Goal: Task Accomplishment & Management: Use online tool/utility

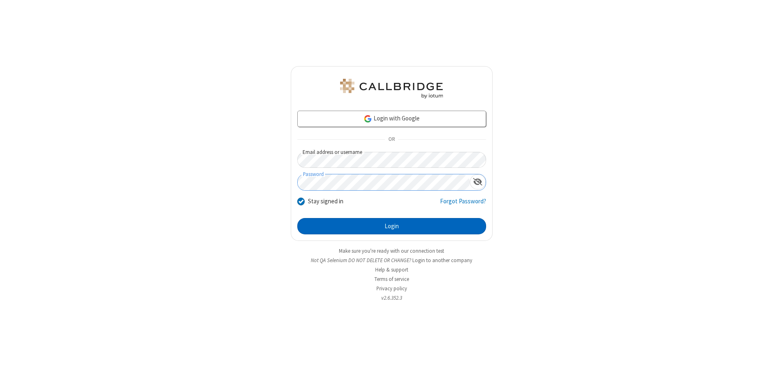
click at [392, 226] on button "Login" at bounding box center [391, 226] width 189 height 16
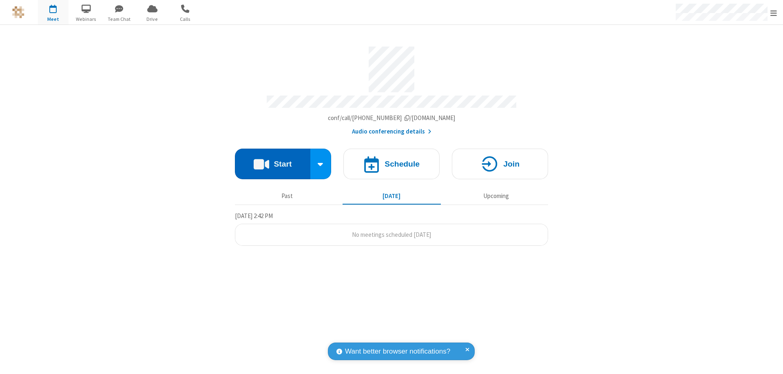
click at [273, 160] on button "Start" at bounding box center [272, 163] width 75 height 31
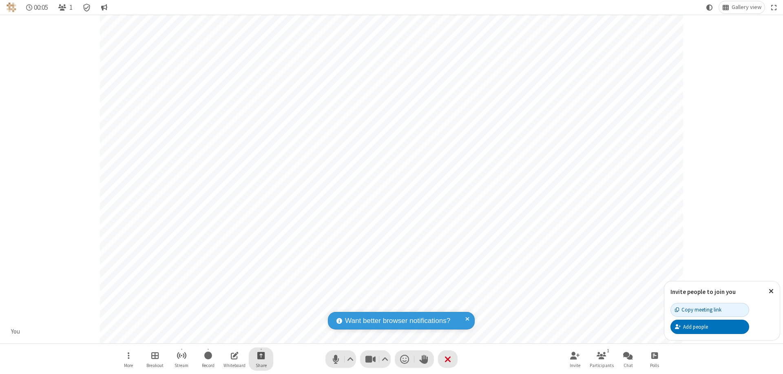
click at [261, 355] on span "Start sharing" at bounding box center [261, 355] width 8 height 10
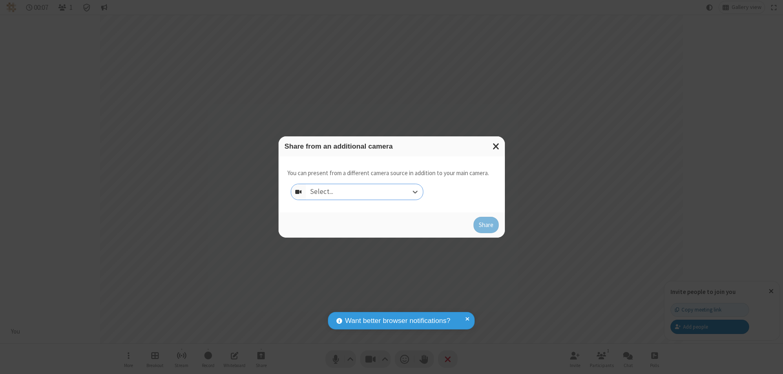
click at [364, 192] on div "Select..." at bounding box center [364, 192] width 117 height 16
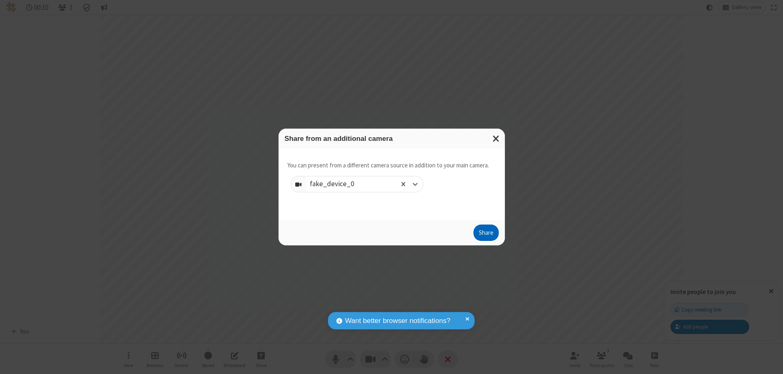
click at [486, 234] on button "Share" at bounding box center [486, 232] width 25 height 16
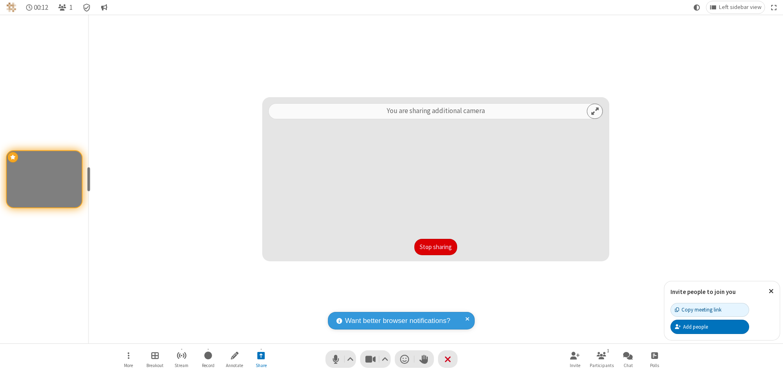
click at [436, 247] on button "Stop sharing" at bounding box center [435, 247] width 43 height 16
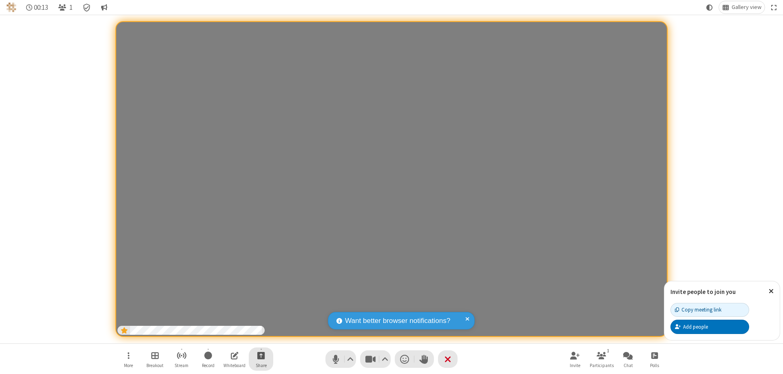
click at [261, 355] on span "Start sharing" at bounding box center [261, 355] width 8 height 10
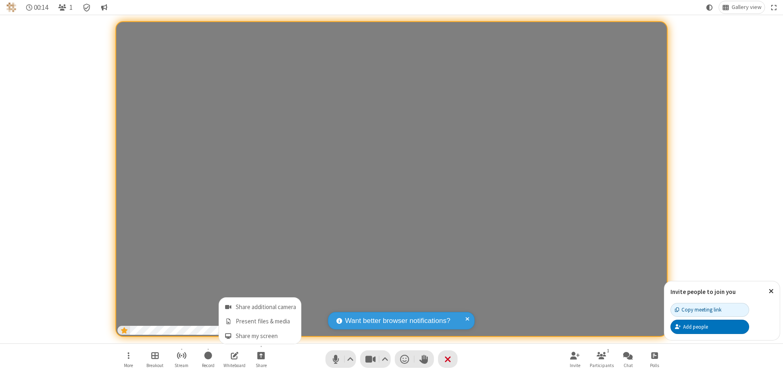
click at [261, 305] on span "Share additional camera" at bounding box center [266, 307] width 60 height 7
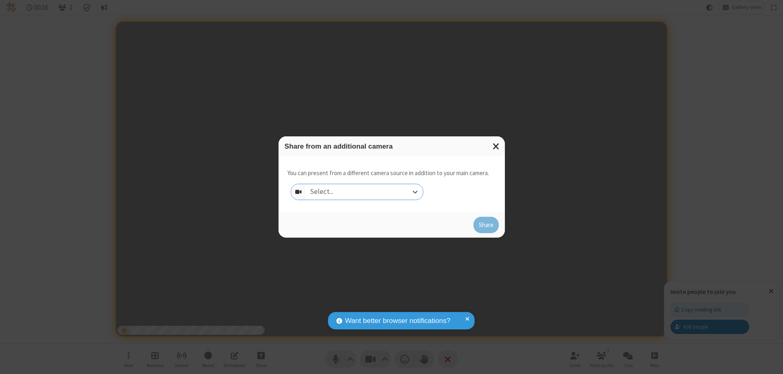
click at [364, 192] on div "Select..." at bounding box center [364, 192] width 117 height 16
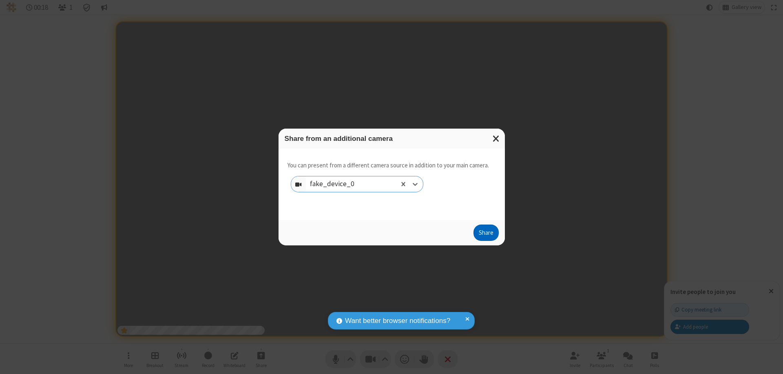
click at [486, 234] on button "Share" at bounding box center [486, 232] width 25 height 16
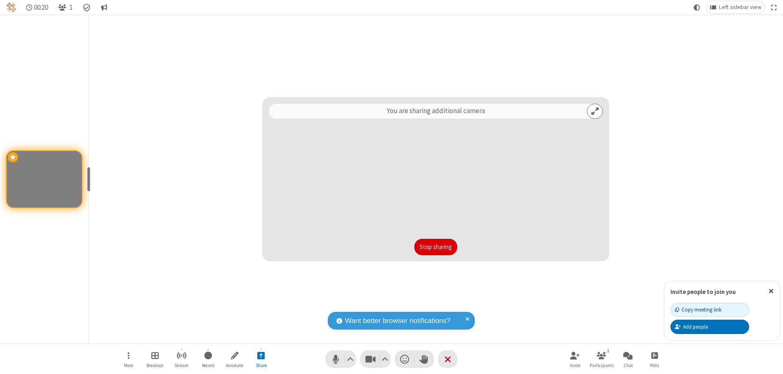
click at [436, 247] on button "Stop sharing" at bounding box center [435, 247] width 43 height 16
